Goal: Contribute content

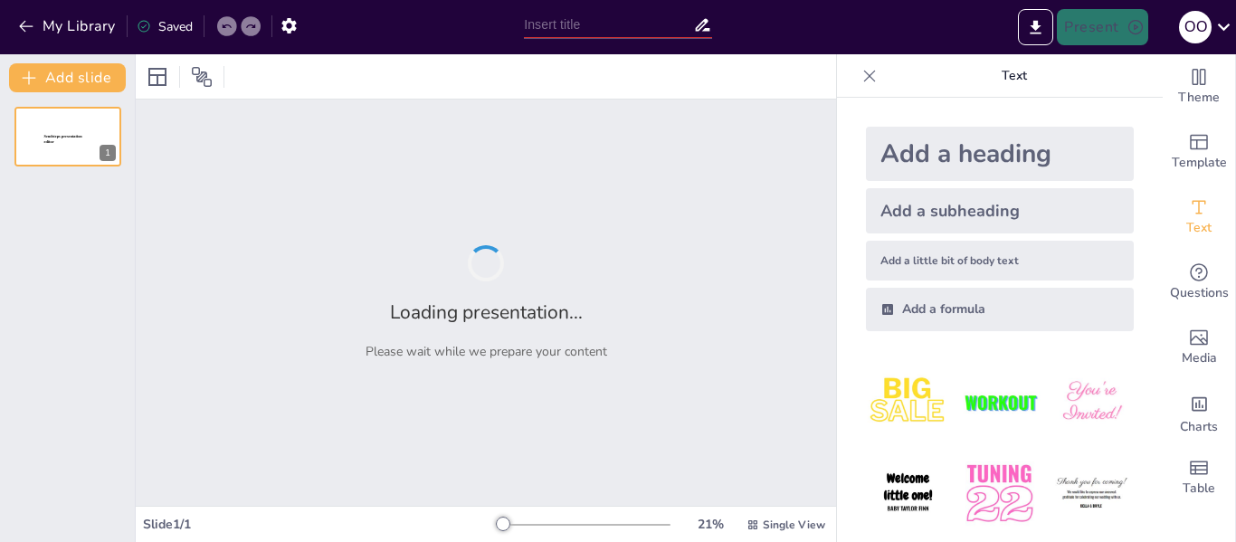
type input "[PERSON_NAME]"
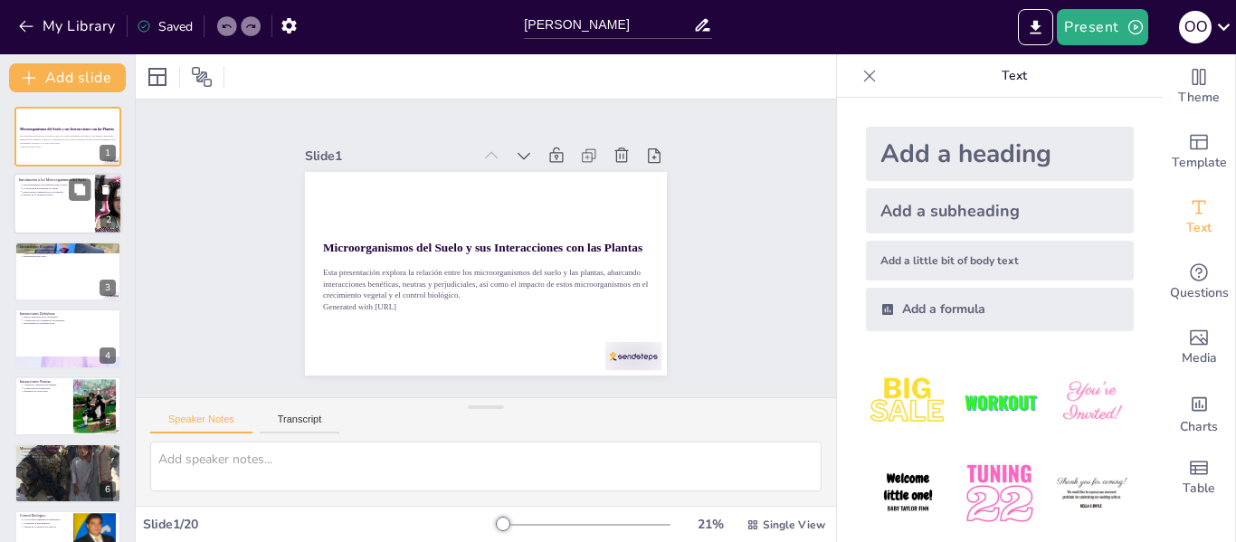
click at [66, 218] on div at bounding box center [68, 205] width 109 height 62
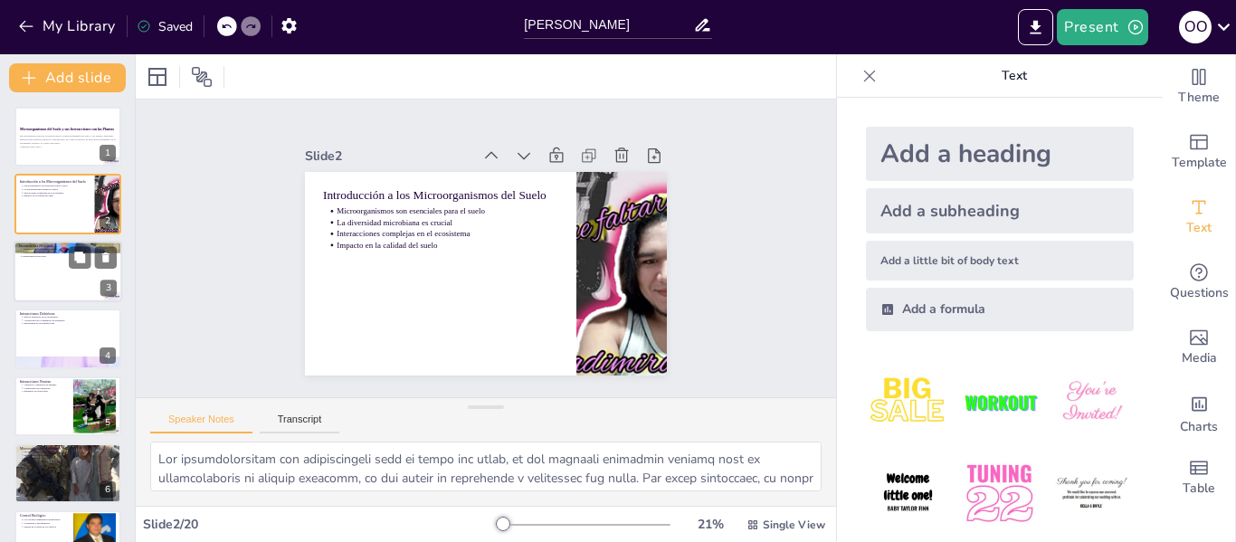
click at [66, 270] on div at bounding box center [68, 272] width 109 height 62
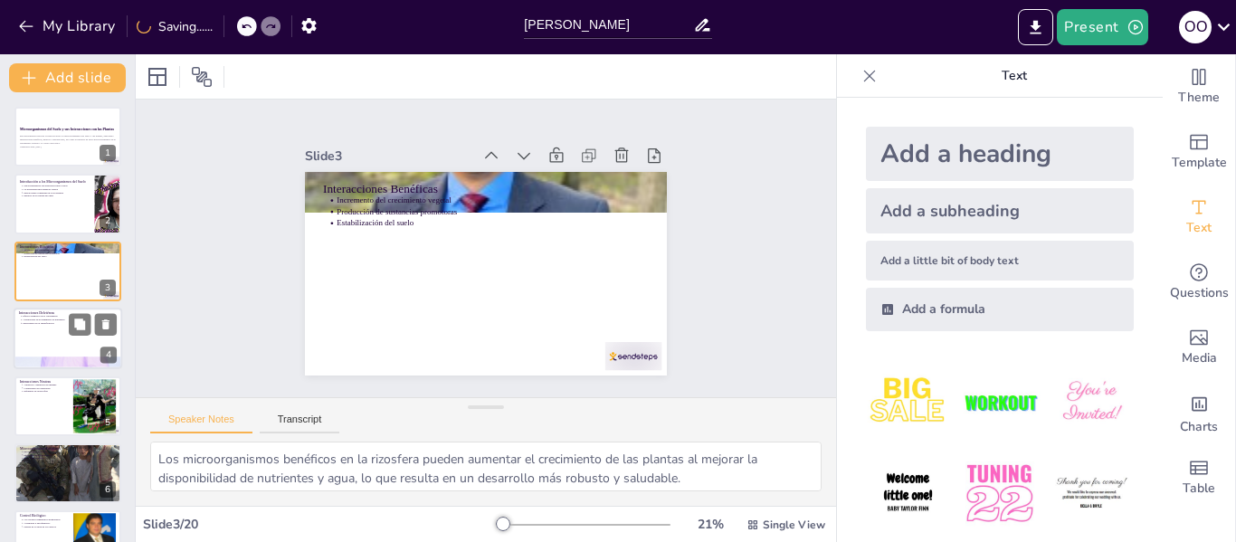
click at [62, 326] on div at bounding box center [68, 339] width 109 height 62
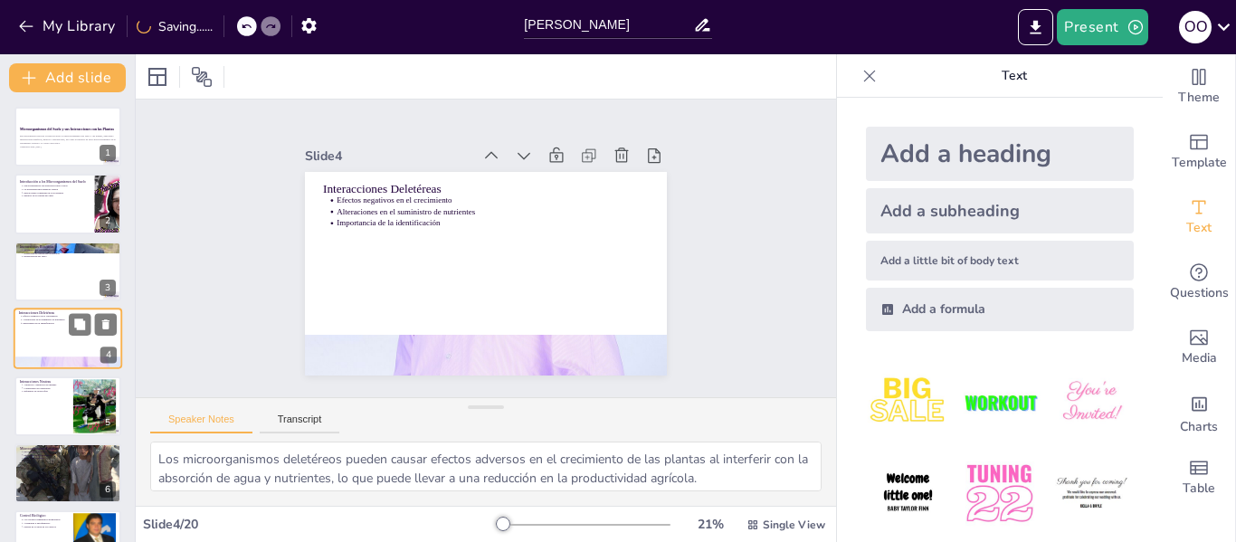
scroll to position [22, 0]
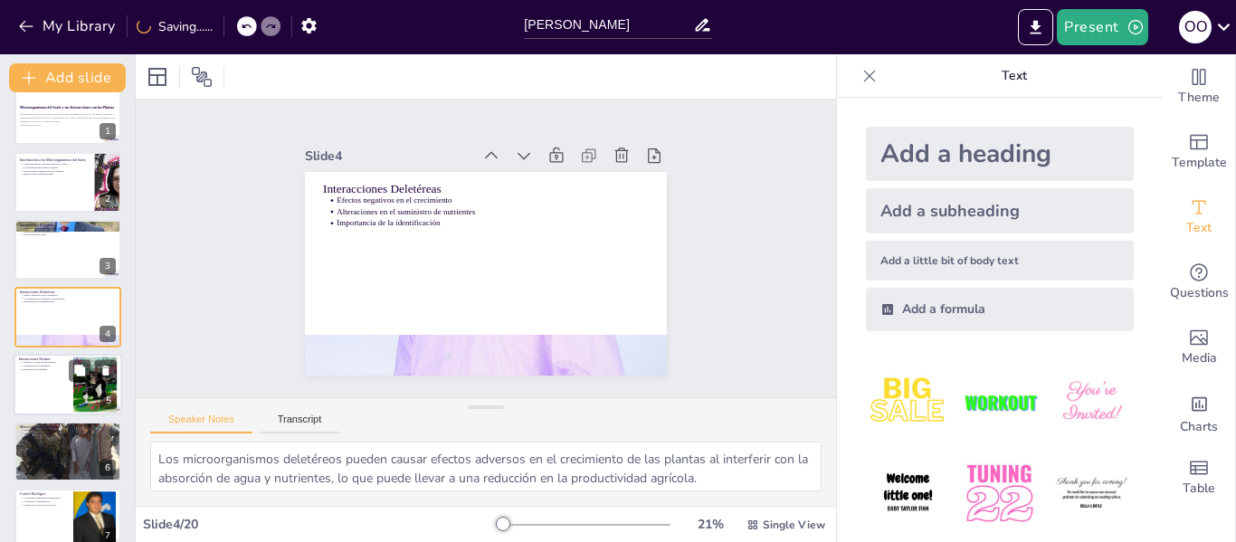
click at [67, 380] on div at bounding box center [68, 385] width 109 height 62
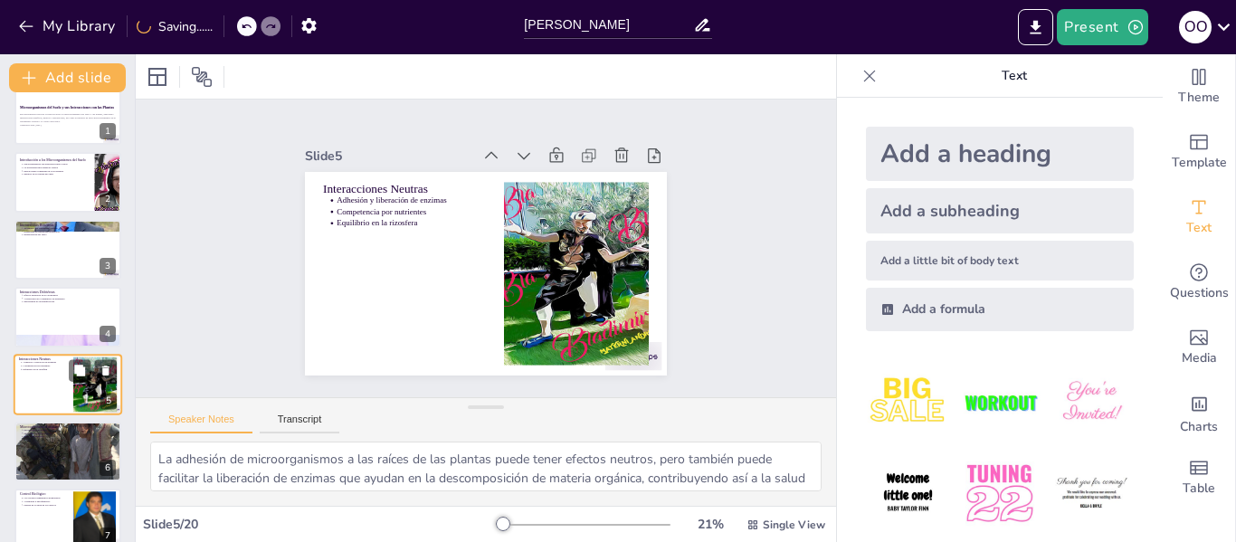
scroll to position [89, 0]
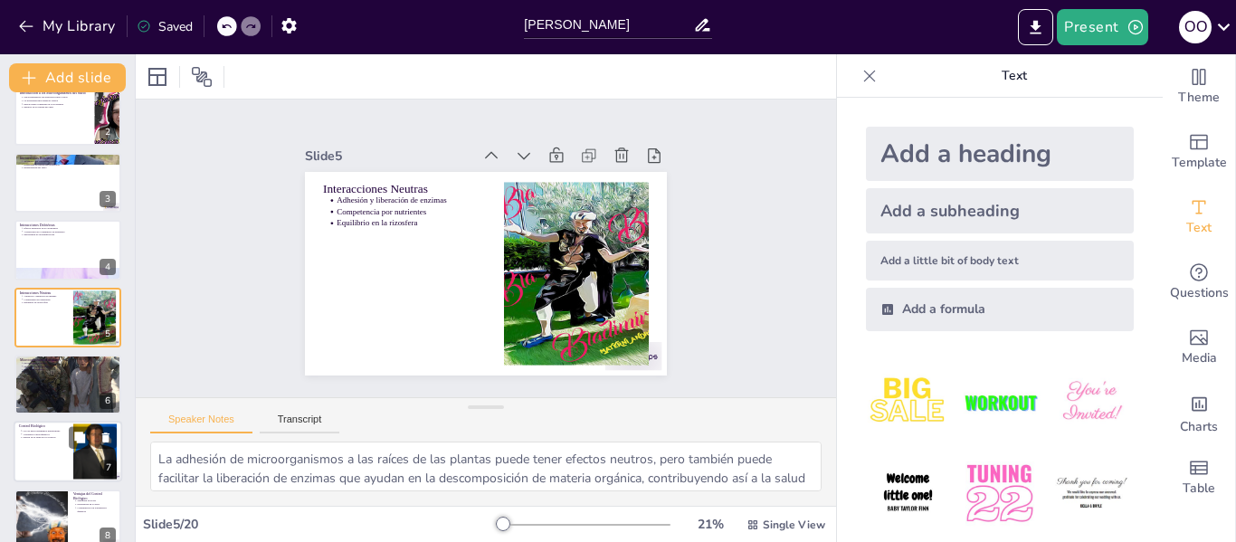
click at [47, 444] on div at bounding box center [68, 453] width 109 height 62
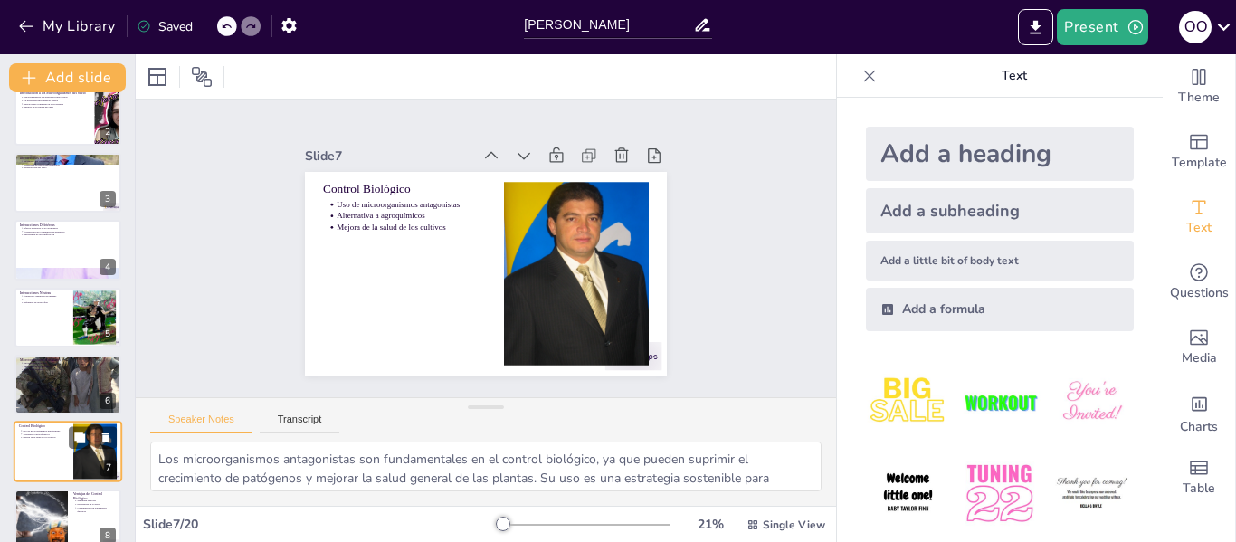
scroll to position [223, 0]
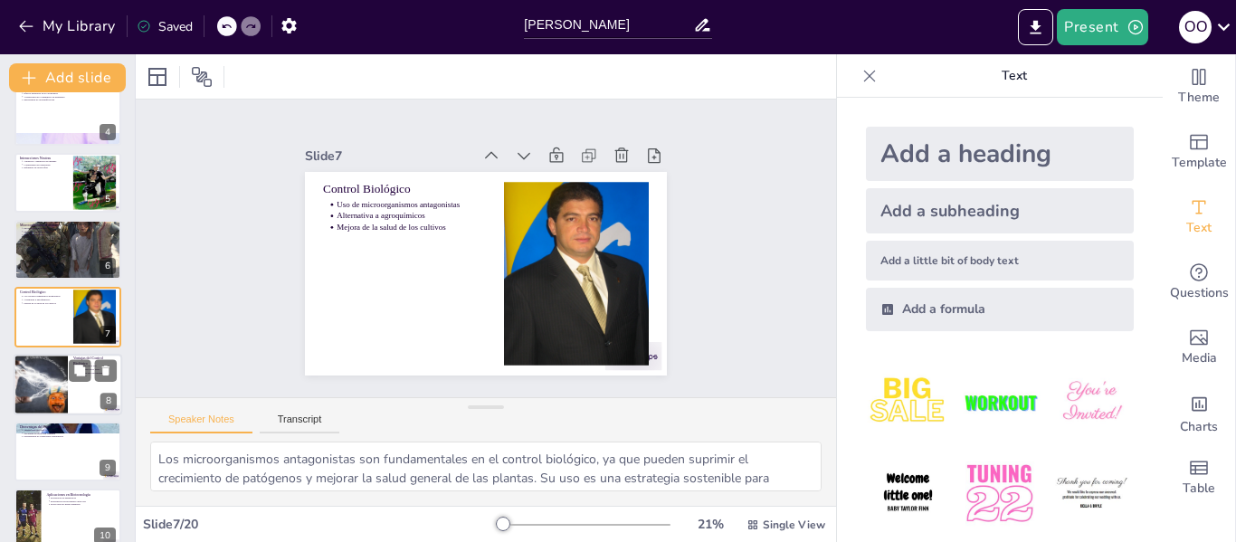
click at [68, 385] on div at bounding box center [68, 385] width 109 height 62
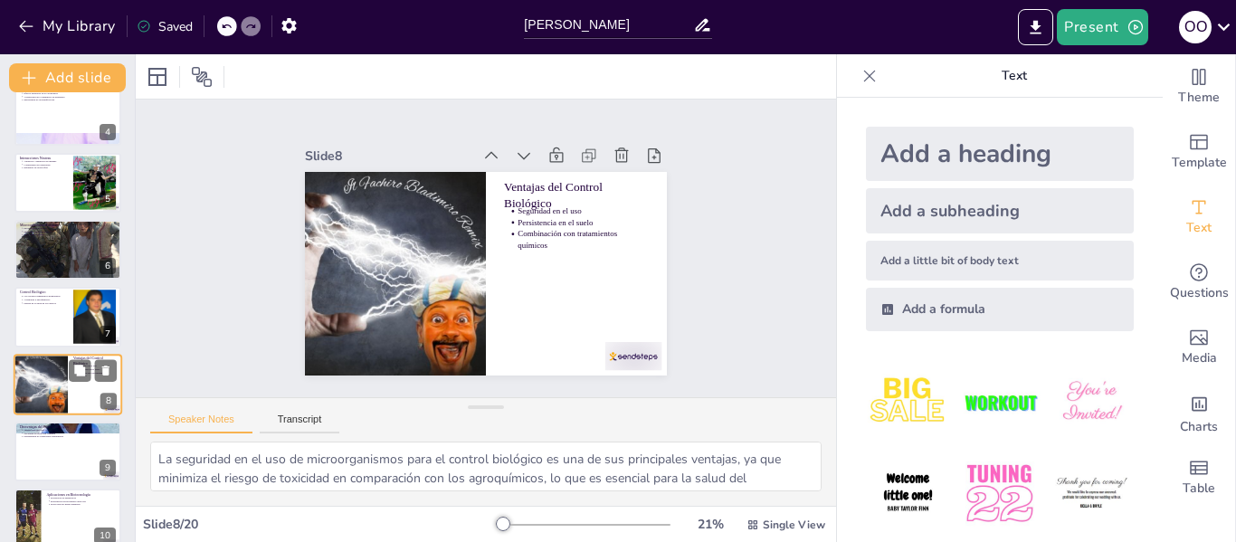
scroll to position [290, 0]
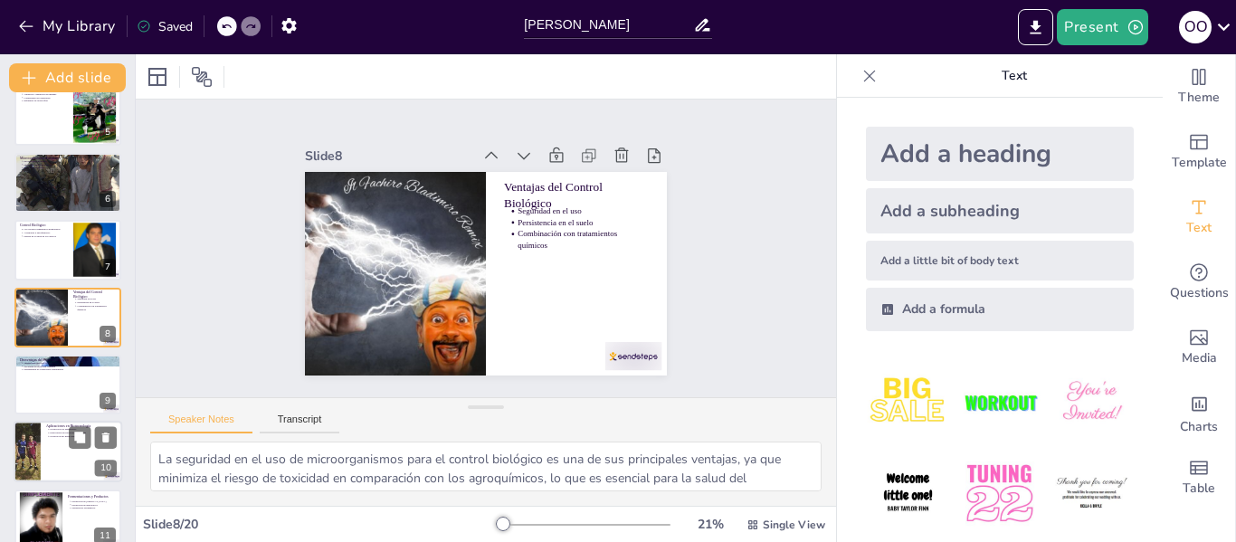
click at [61, 448] on div at bounding box center [68, 453] width 109 height 62
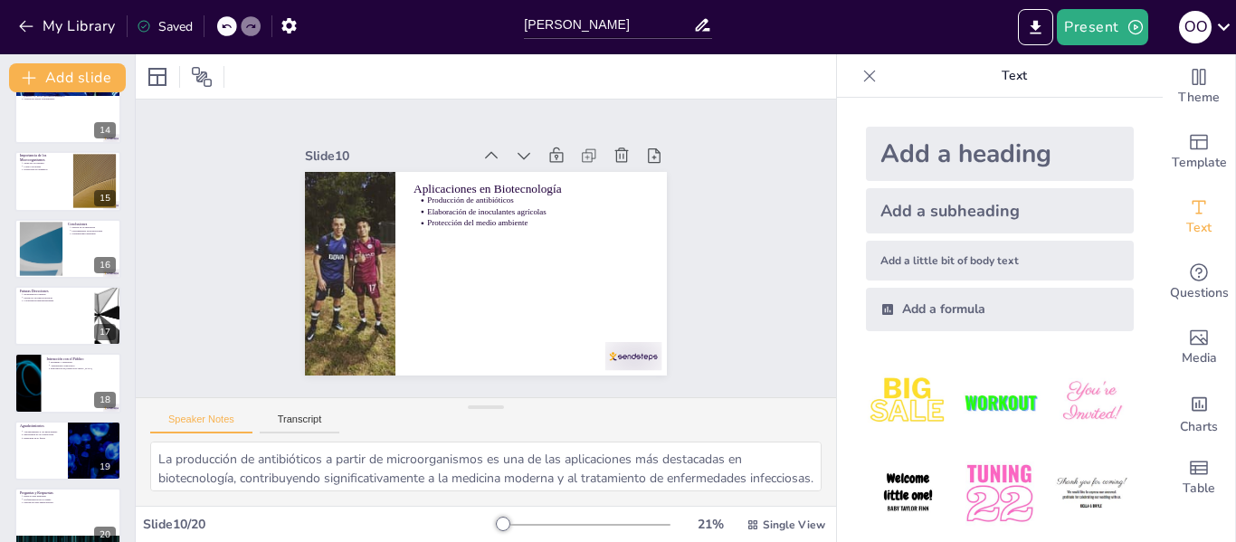
scroll to position [918, 0]
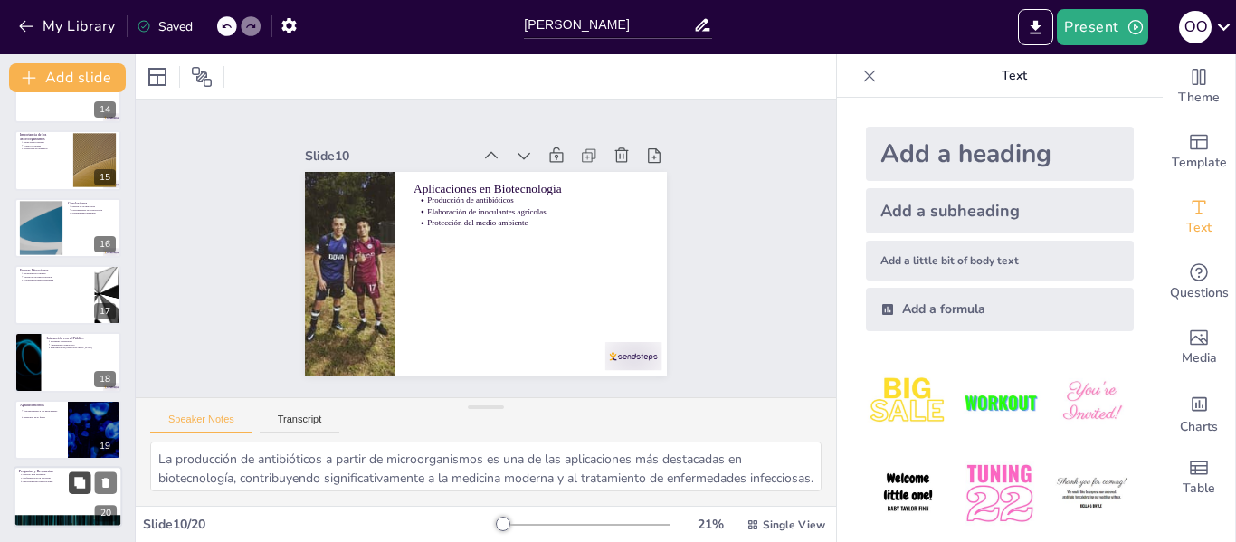
click at [76, 493] on button at bounding box center [80, 483] width 22 height 22
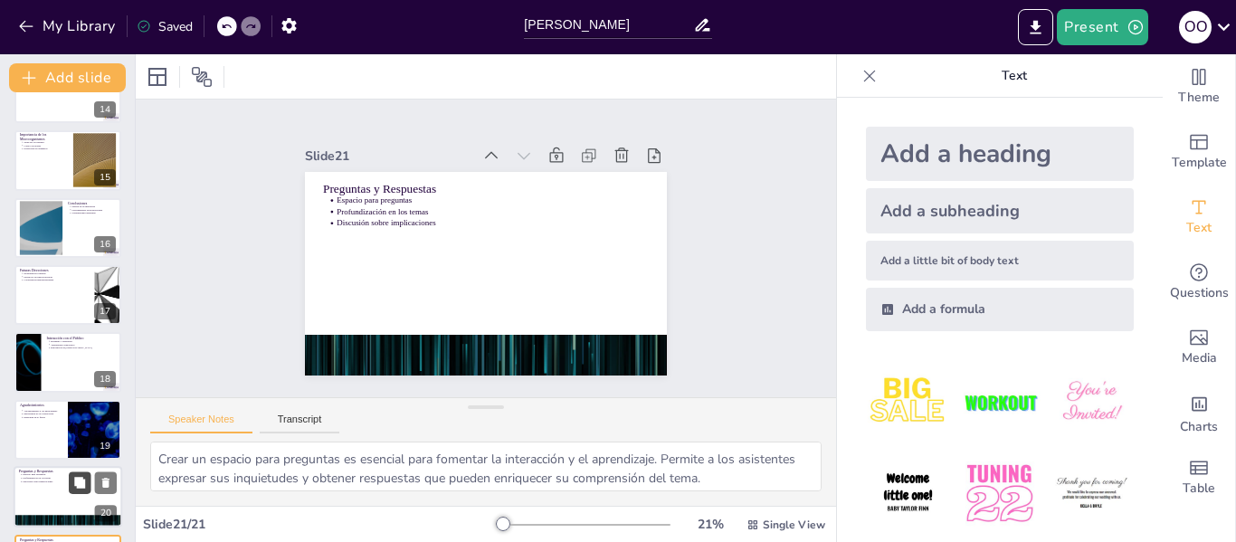
scroll to position [985, 0]
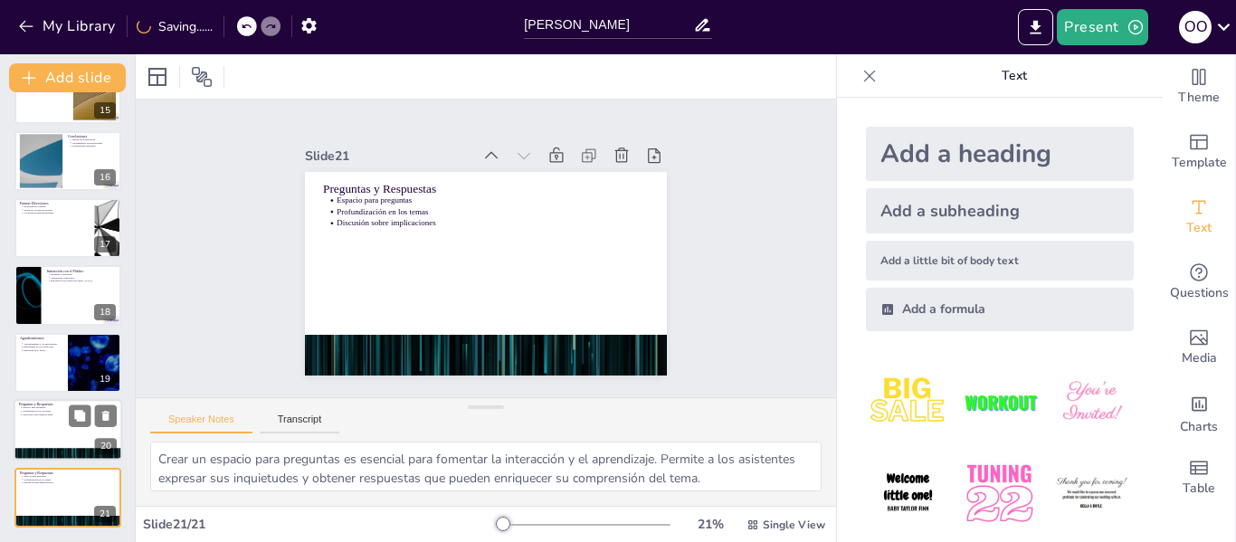
click at [60, 434] on div at bounding box center [68, 430] width 109 height 62
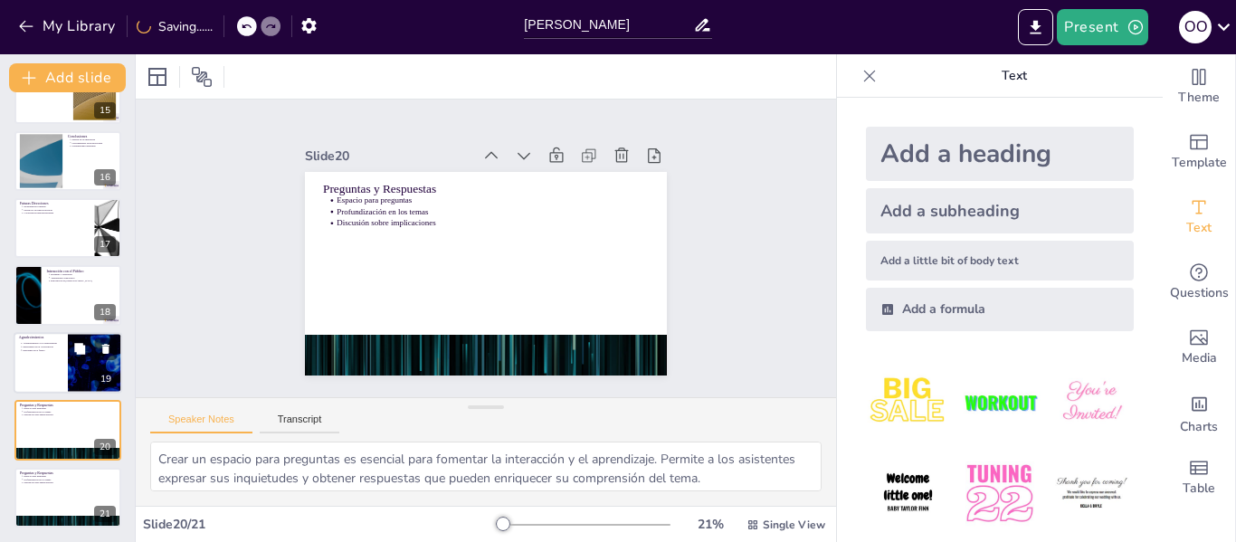
click at [47, 373] on div at bounding box center [68, 363] width 109 height 62
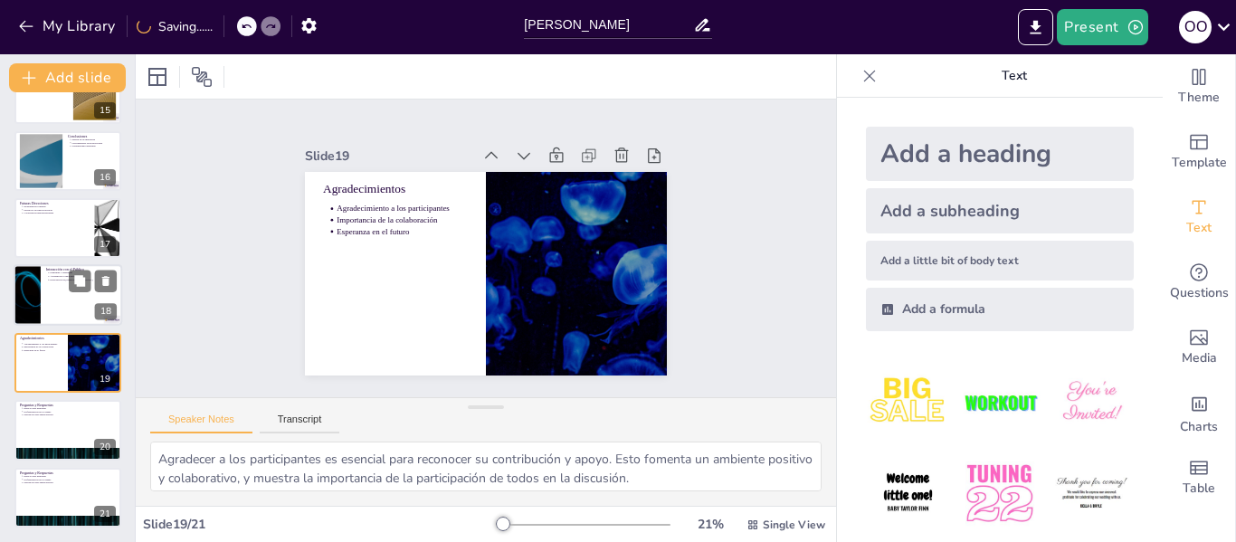
click at [70, 296] on div at bounding box center [68, 296] width 109 height 62
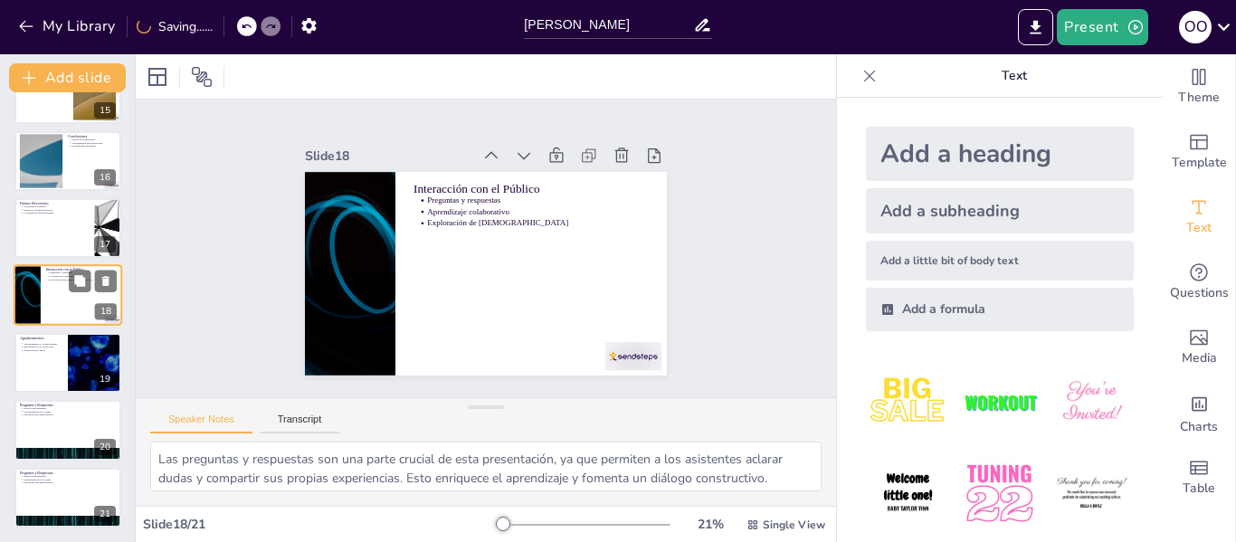
scroll to position [964, 0]
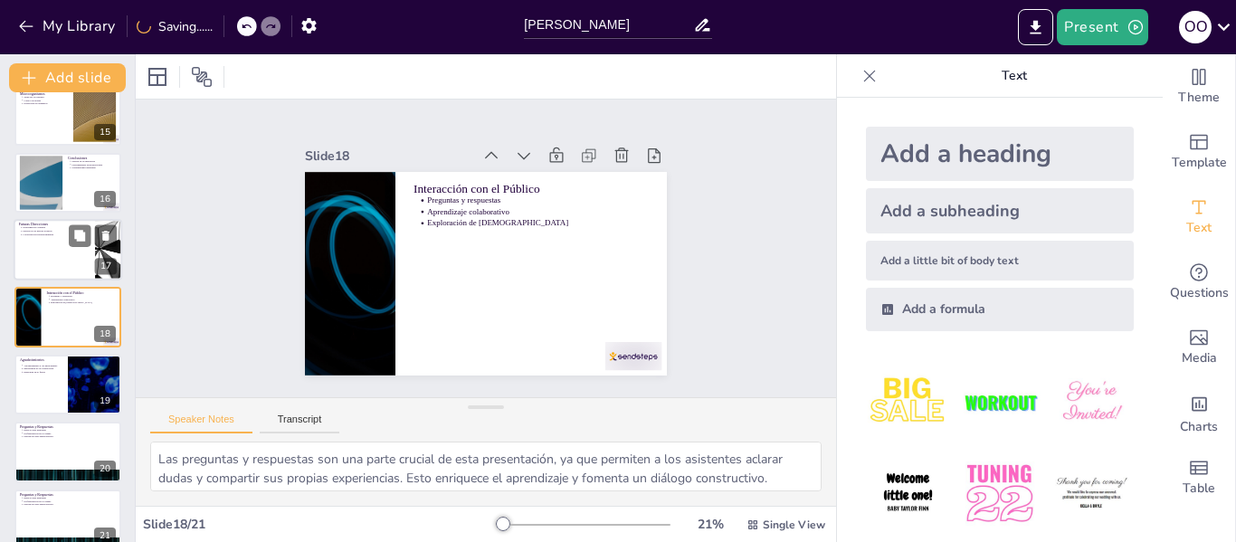
click at [42, 228] on p "Investigación continua" at bounding box center [56, 228] width 67 height 4
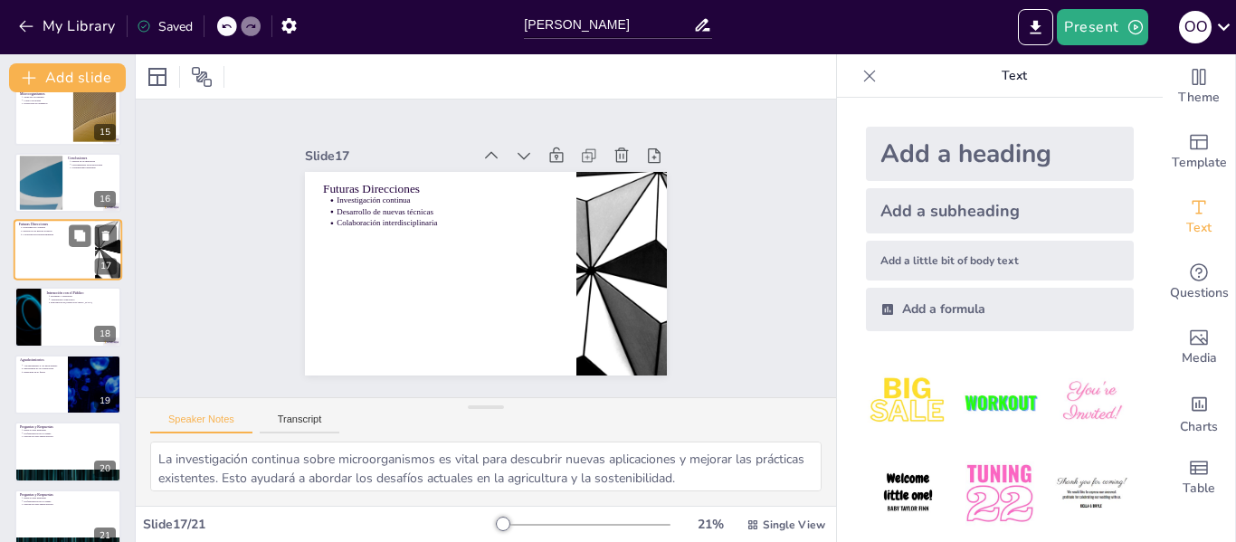
scroll to position [897, 0]
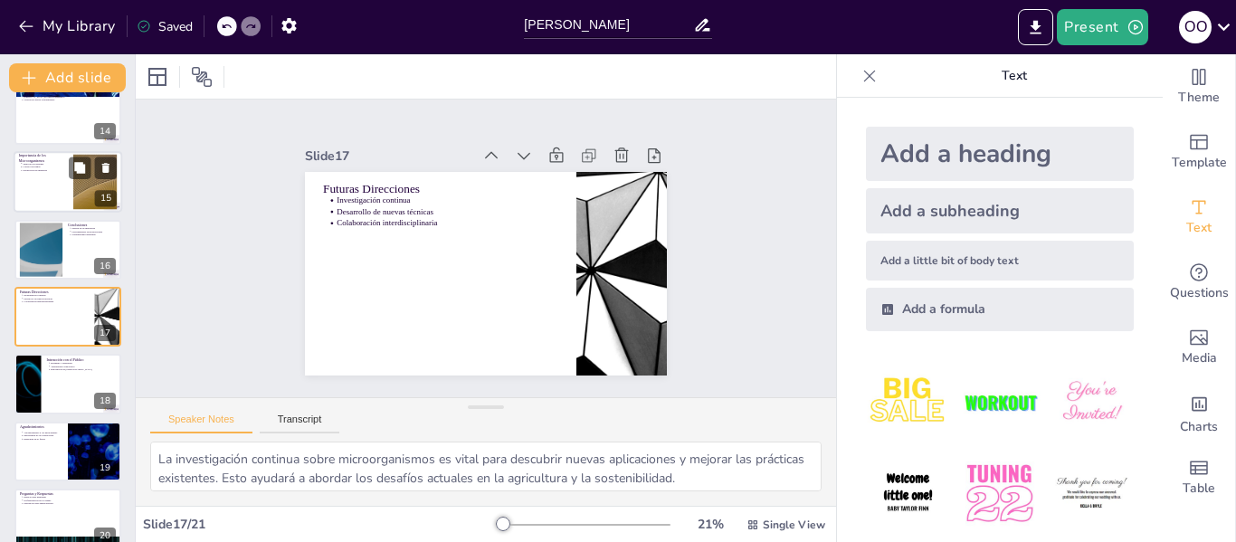
click at [39, 175] on div at bounding box center [68, 183] width 109 height 62
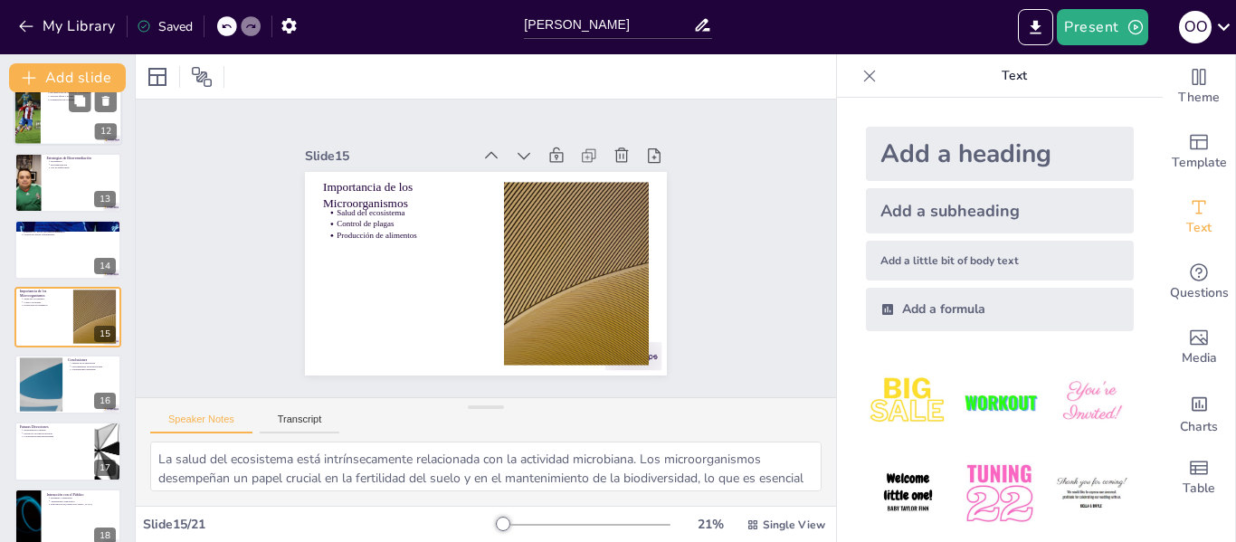
click at [43, 129] on div at bounding box center [68, 115] width 109 height 62
type textarea "La recuperación de ambientes contaminados a través de la biorremediación es una…"
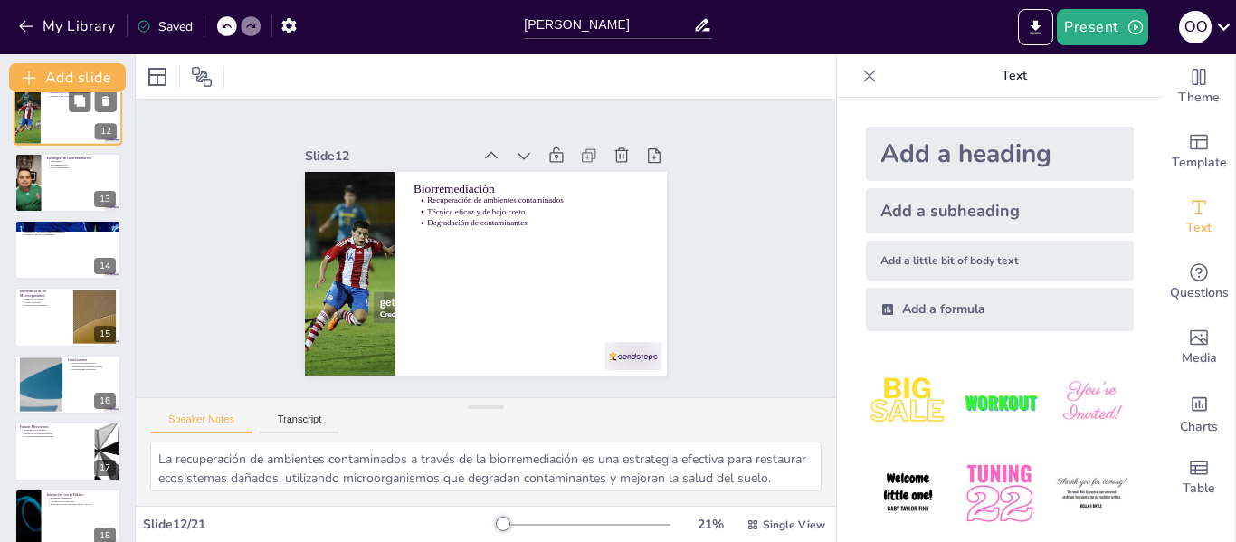
scroll to position [560, 0]
